Goal: Transaction & Acquisition: Purchase product/service

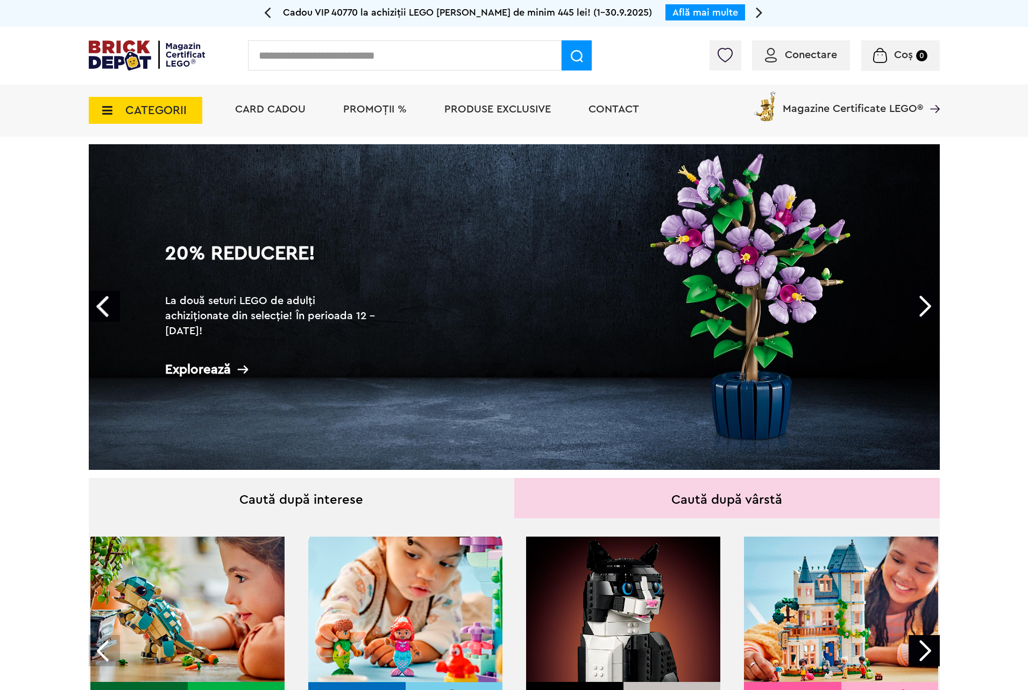
click at [923, 310] on link "Next" at bounding box center [923, 305] width 31 height 31
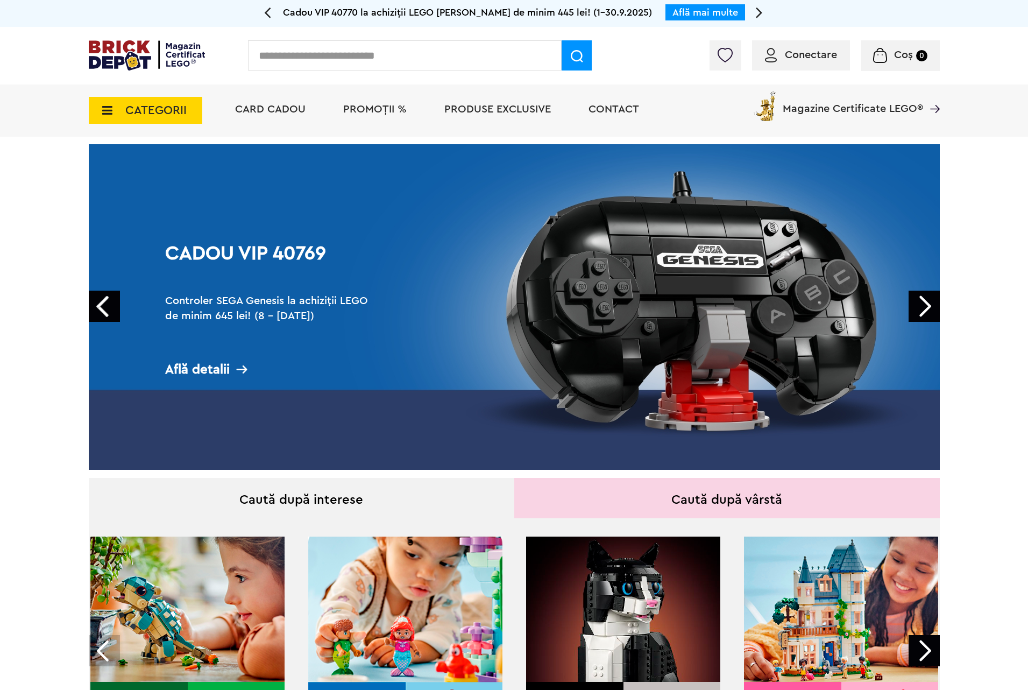
click at [923, 310] on link "Next" at bounding box center [923, 305] width 31 height 31
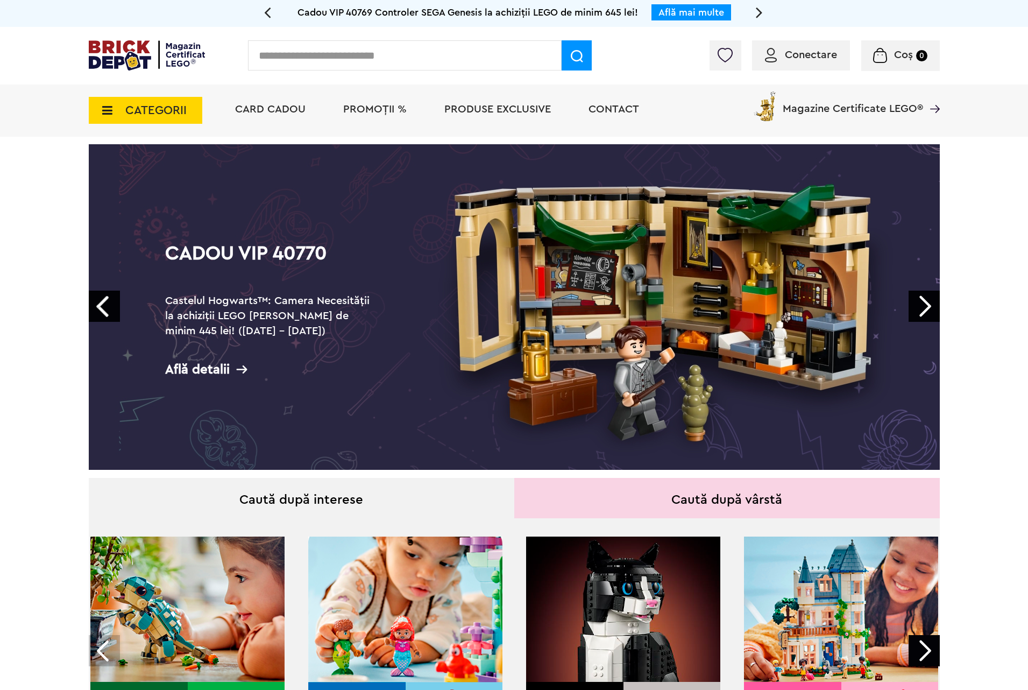
click at [923, 310] on link "Next" at bounding box center [923, 305] width 31 height 31
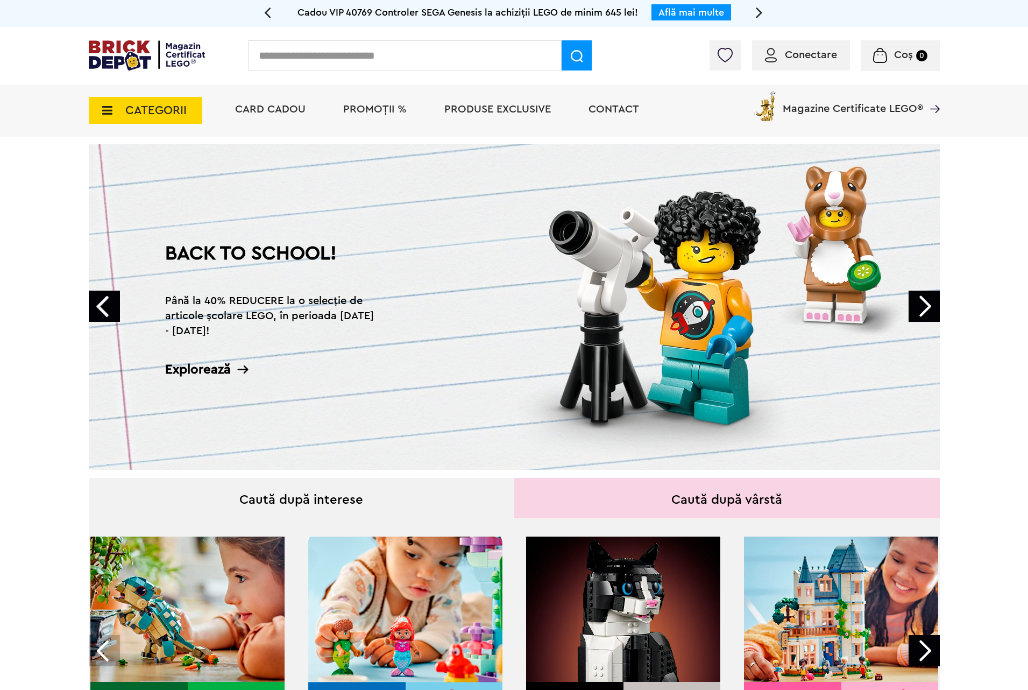
click at [484, 364] on link "BACK TO SCHOOL! Până la 40% REDUCERE la o selecție de articole școlare LEGO, în…" at bounding box center [514, 306] width 851 height 325
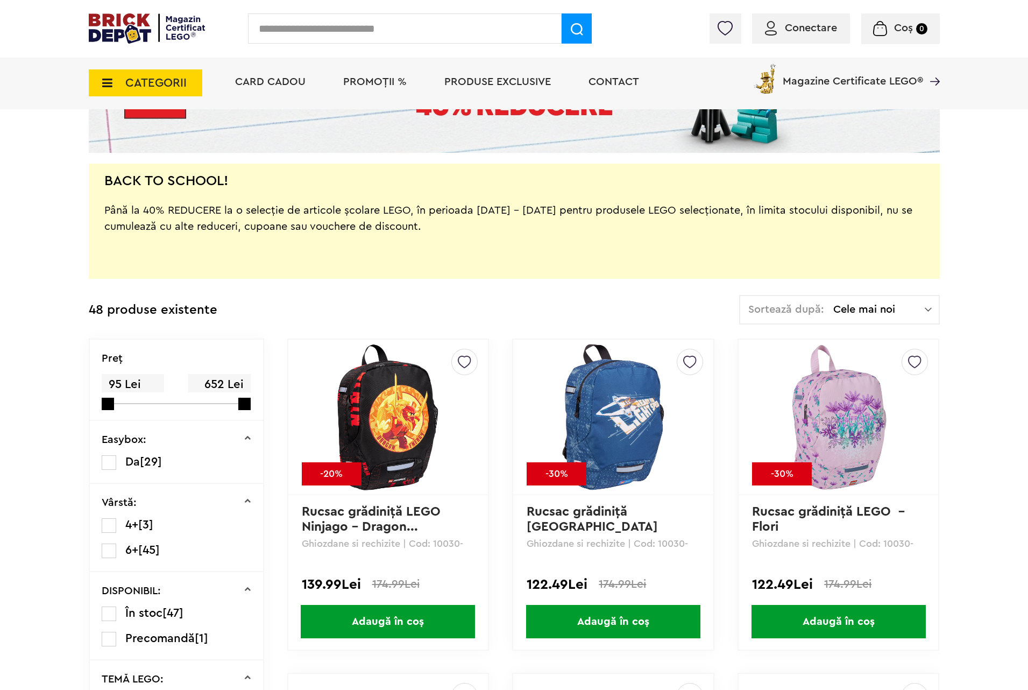
scroll to position [242, 0]
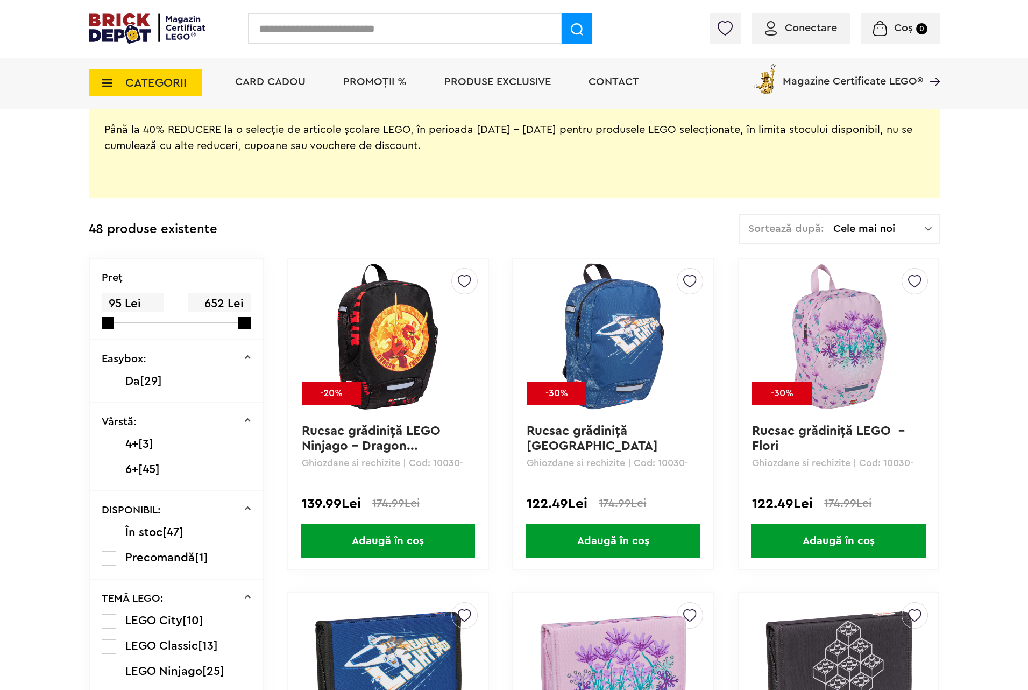
click at [889, 331] on img at bounding box center [838, 336] width 151 height 151
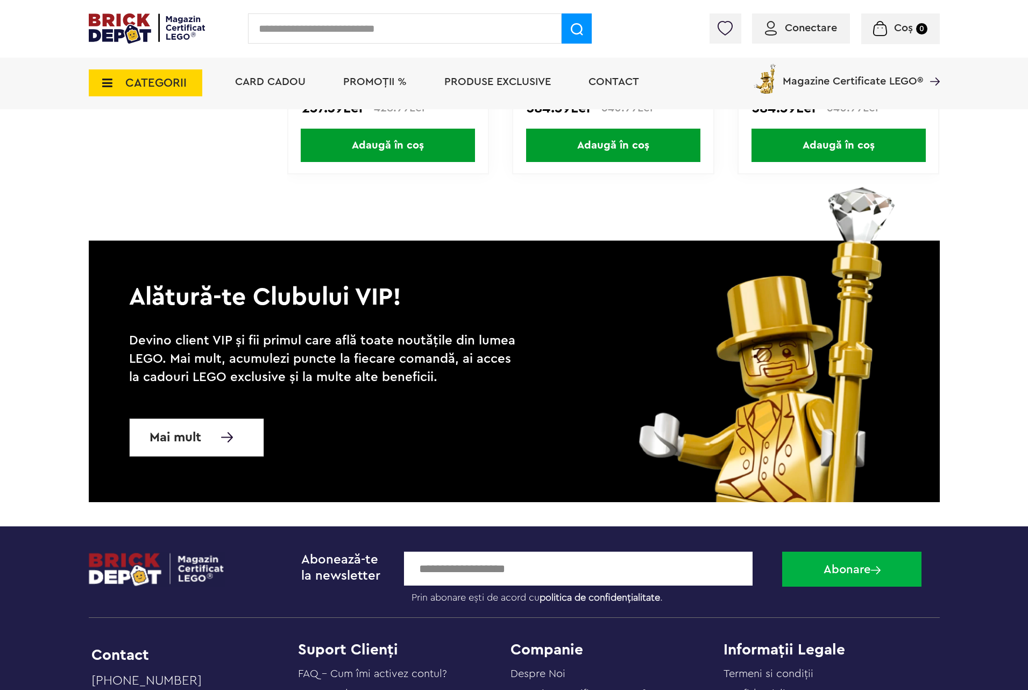
scroll to position [5244, 0]
